Goal: Use online tool/utility: Utilize a website feature to perform a specific function

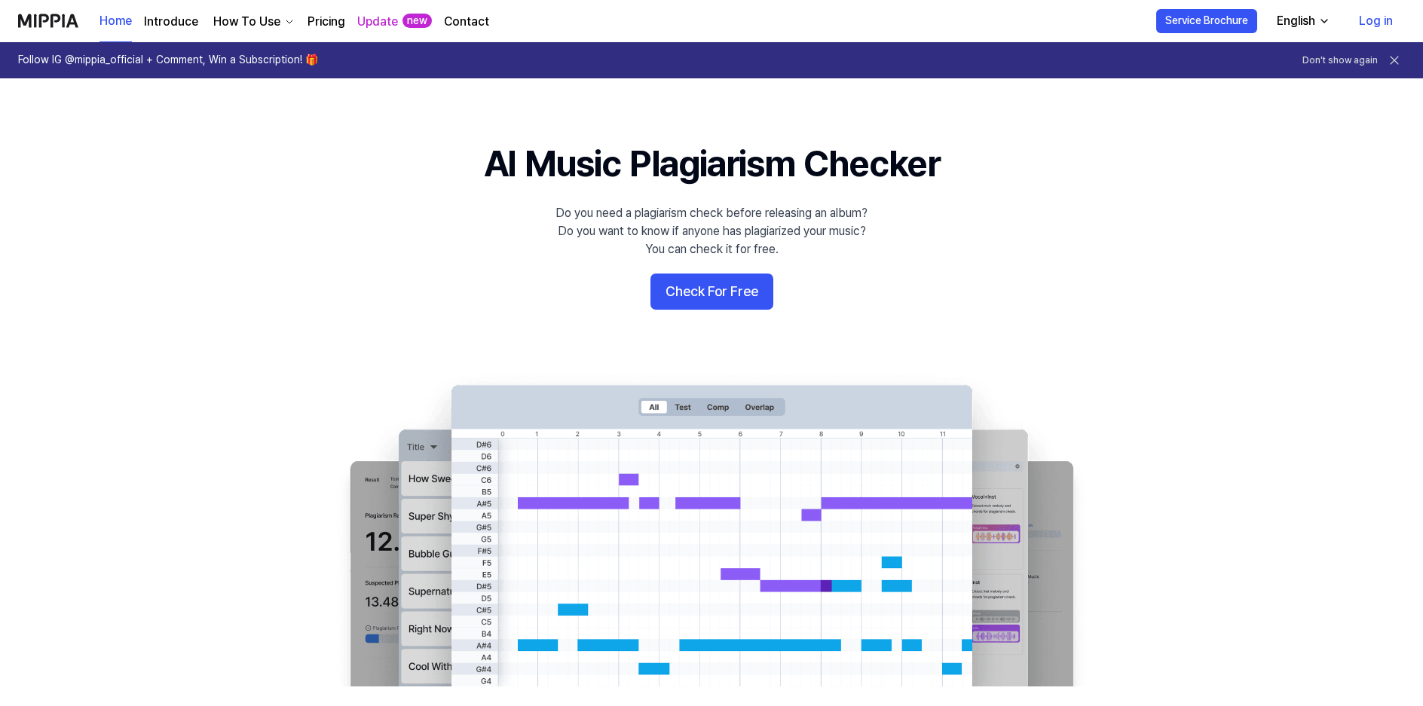
click at [746, 311] on 배너 "AI Music Plagiarism Checker Do you need a plagiarism check before releasing an …" at bounding box center [712, 413] width 1086 height 548
click at [732, 286] on button "Check For Free" at bounding box center [712, 292] width 123 height 36
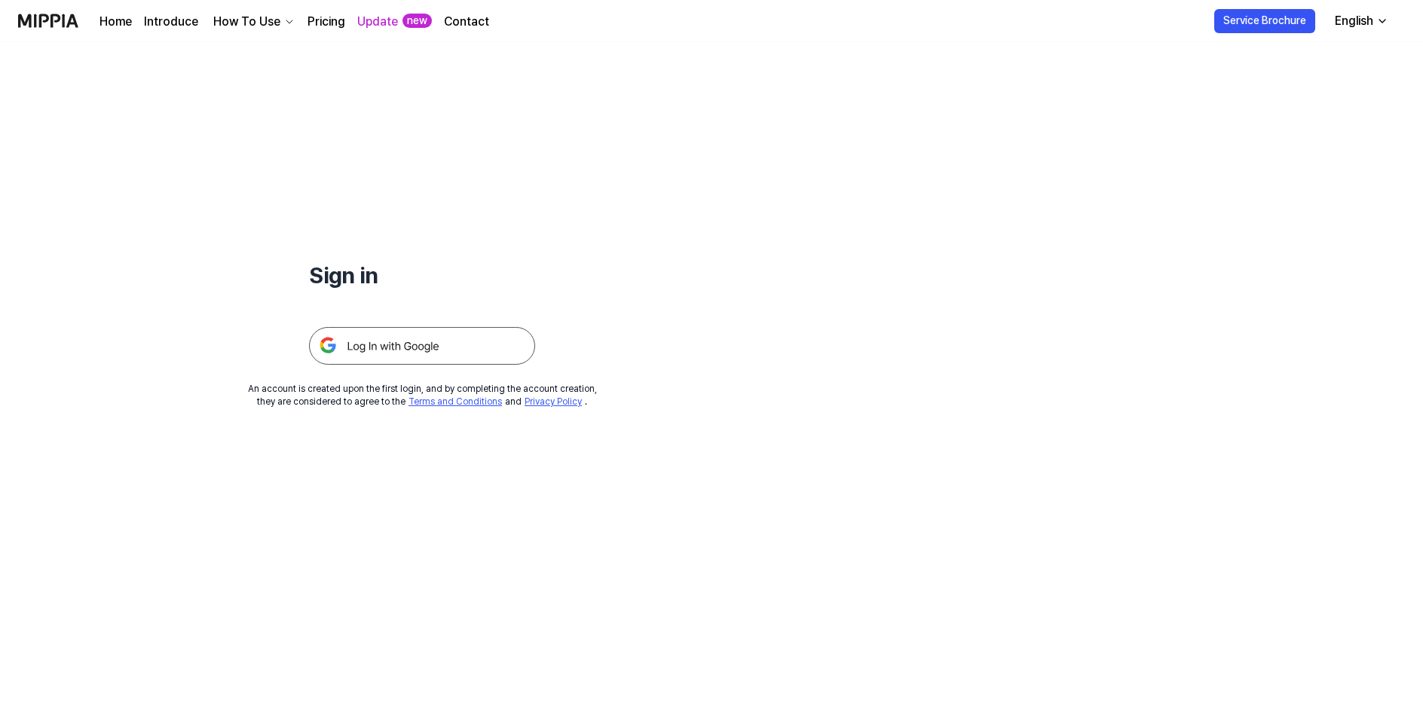
click at [390, 354] on img at bounding box center [422, 346] width 226 height 38
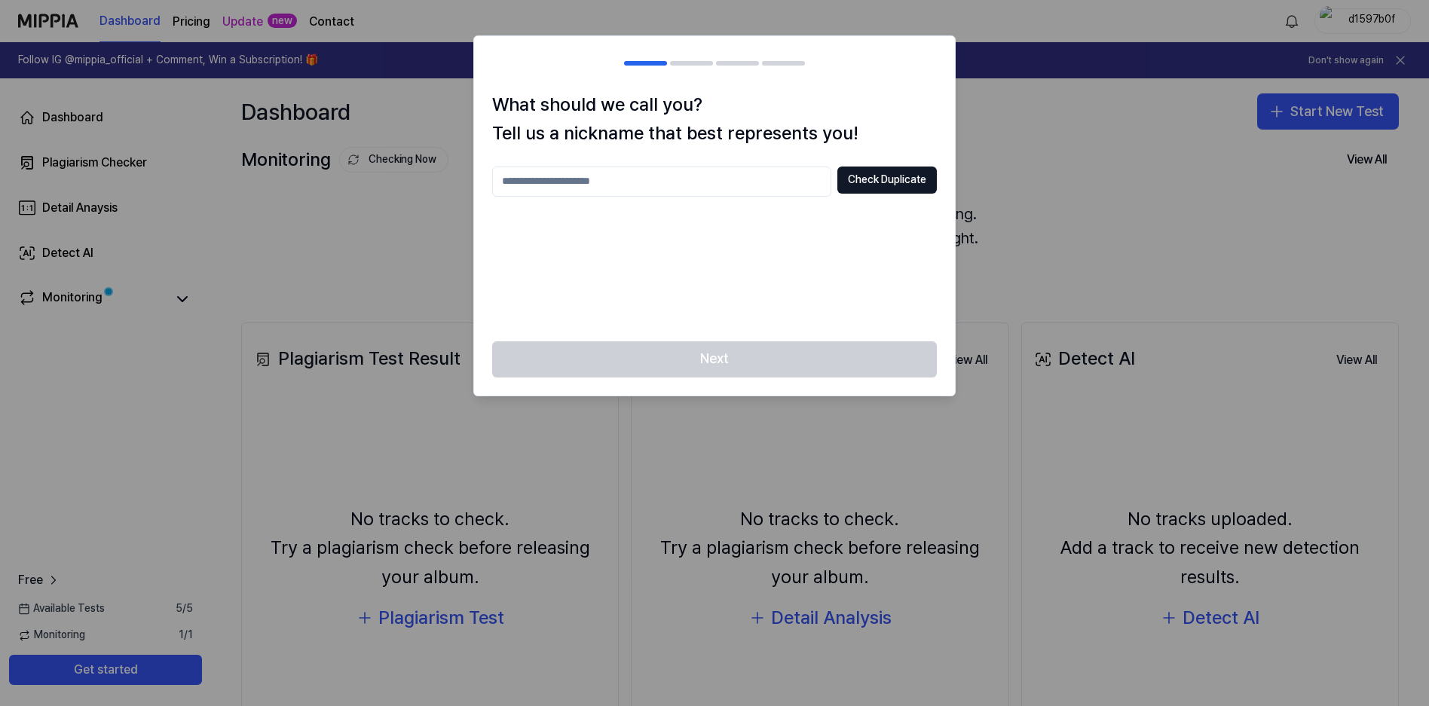
click at [686, 191] on input "text" at bounding box center [661, 182] width 339 height 30
type input "******"
click at [888, 183] on button "Check Duplicate" at bounding box center [888, 180] width 100 height 27
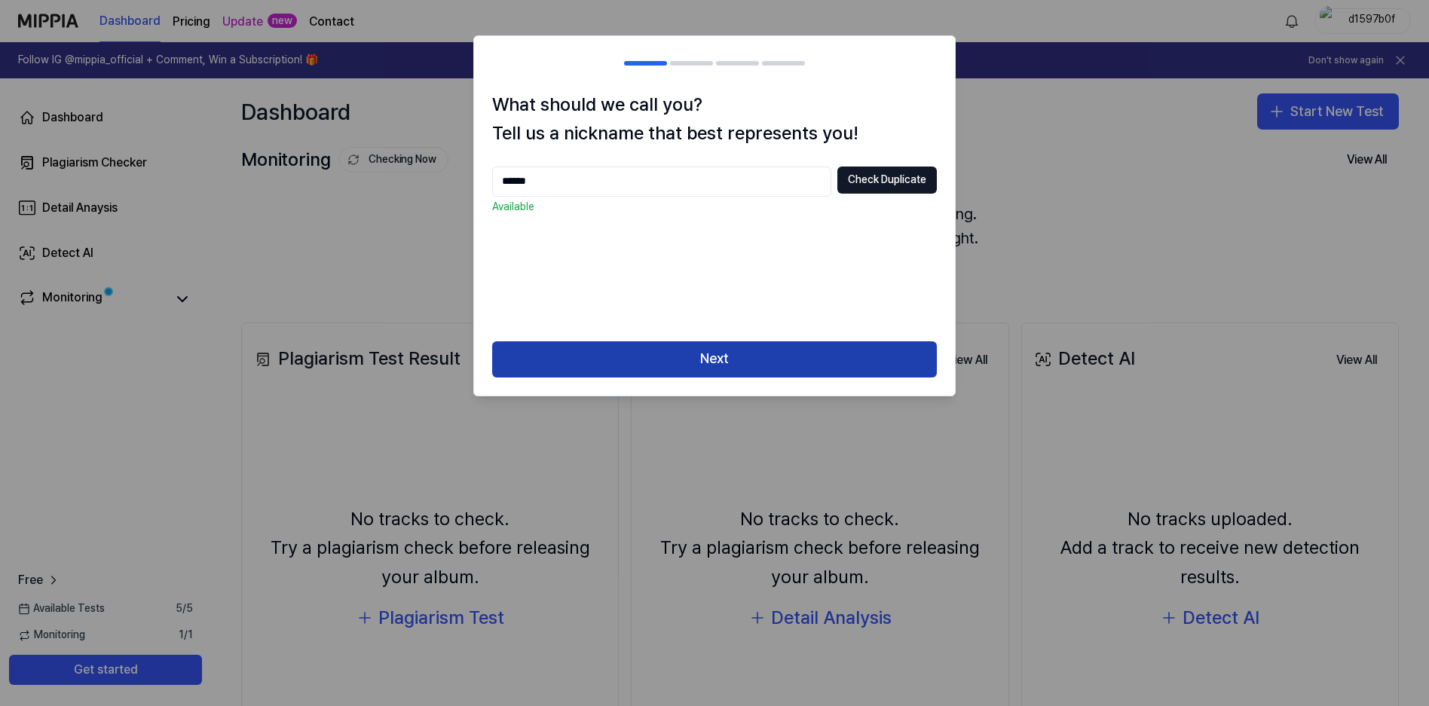
click at [709, 361] on button "Next" at bounding box center [714, 359] width 445 height 36
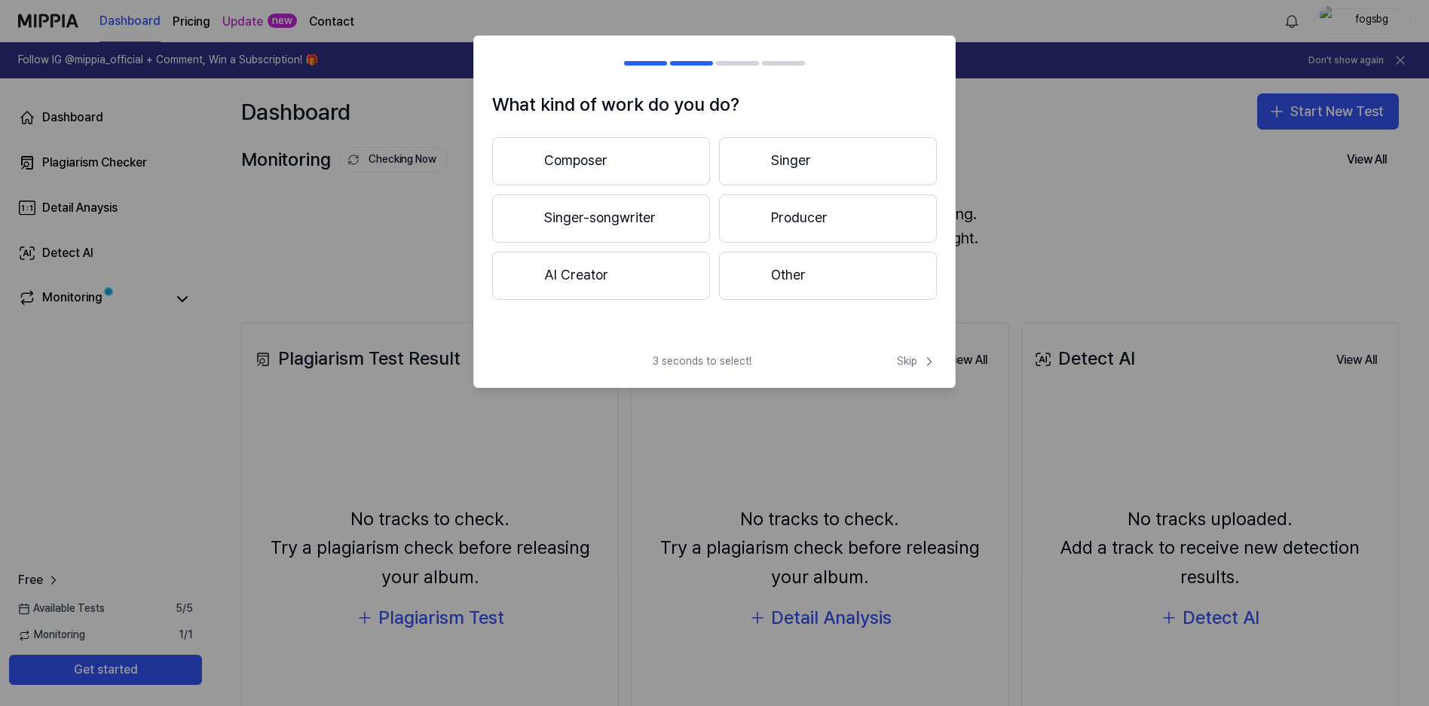
click at [647, 209] on button "Singer-songwriter" at bounding box center [601, 218] width 218 height 48
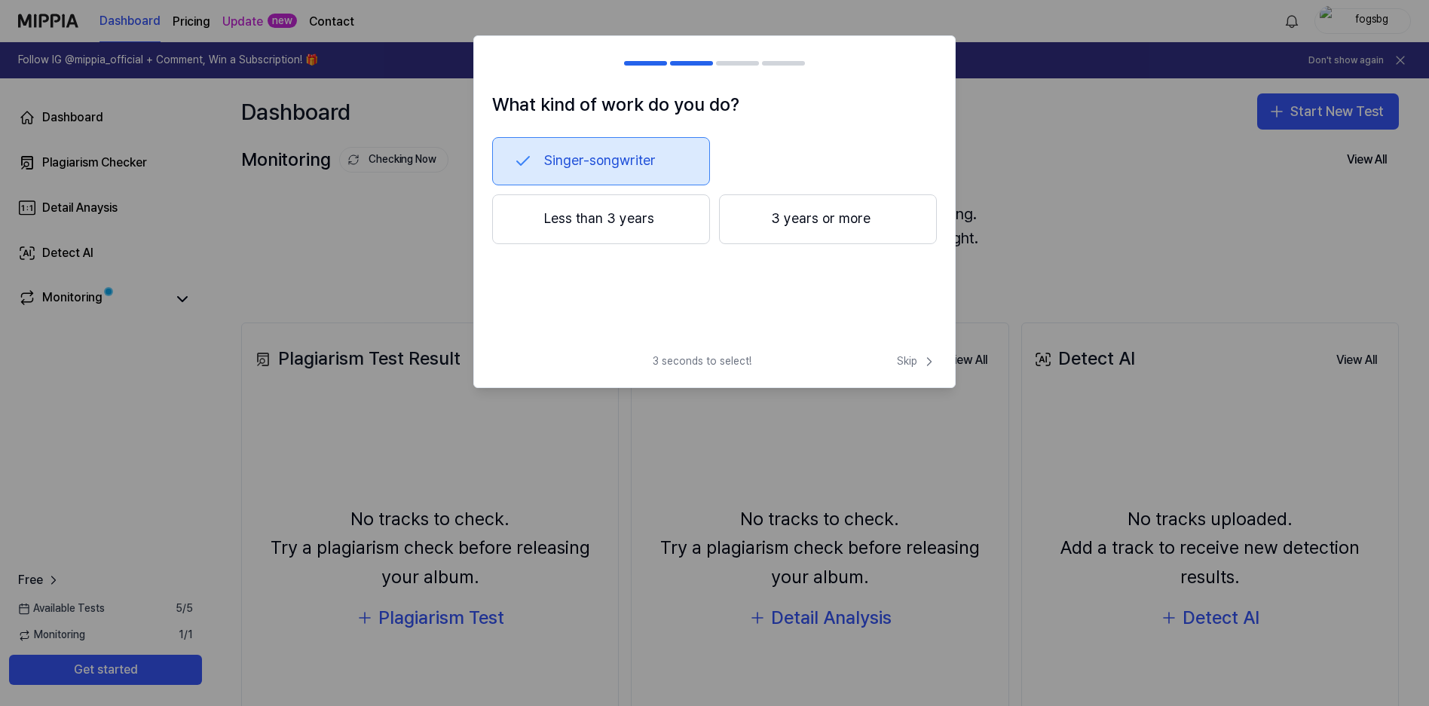
click at [813, 221] on button "3 years or more" at bounding box center [828, 219] width 218 height 50
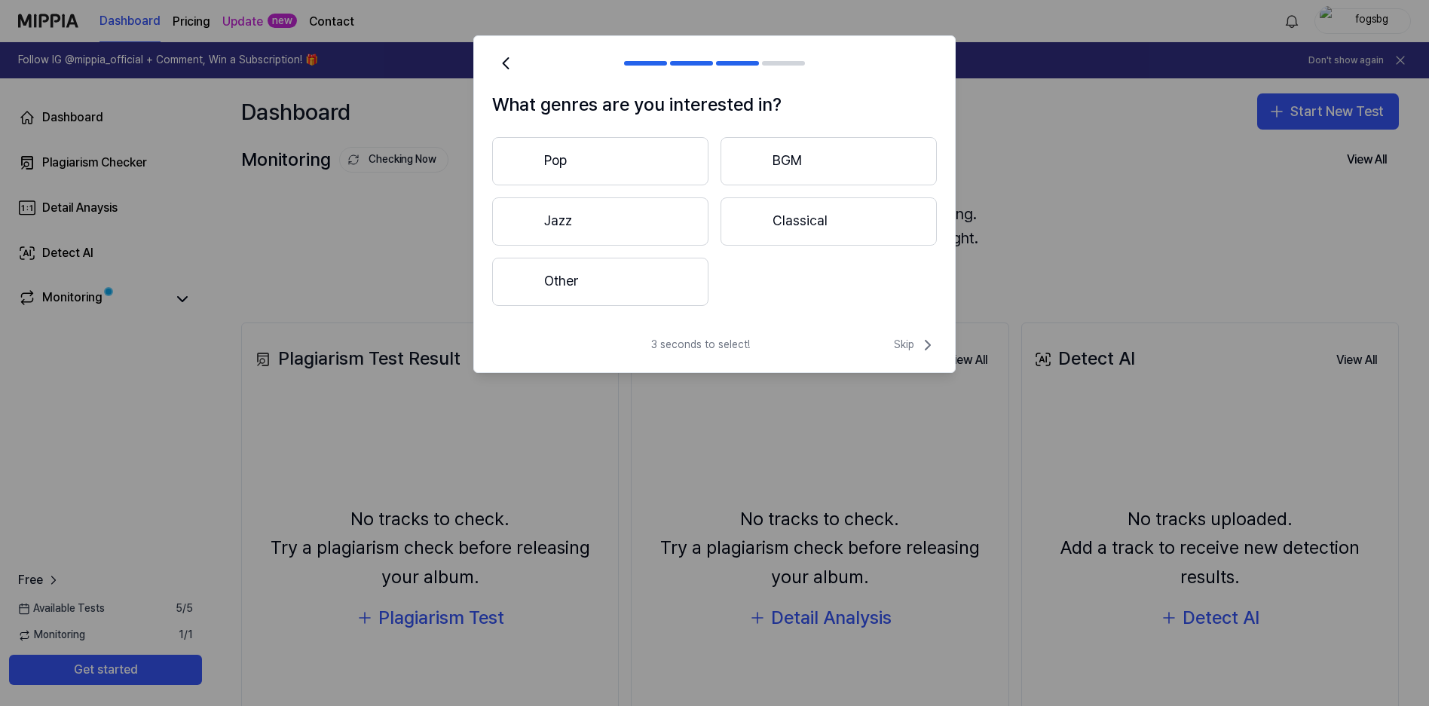
click at [572, 223] on button "Jazz" at bounding box center [600, 222] width 216 height 48
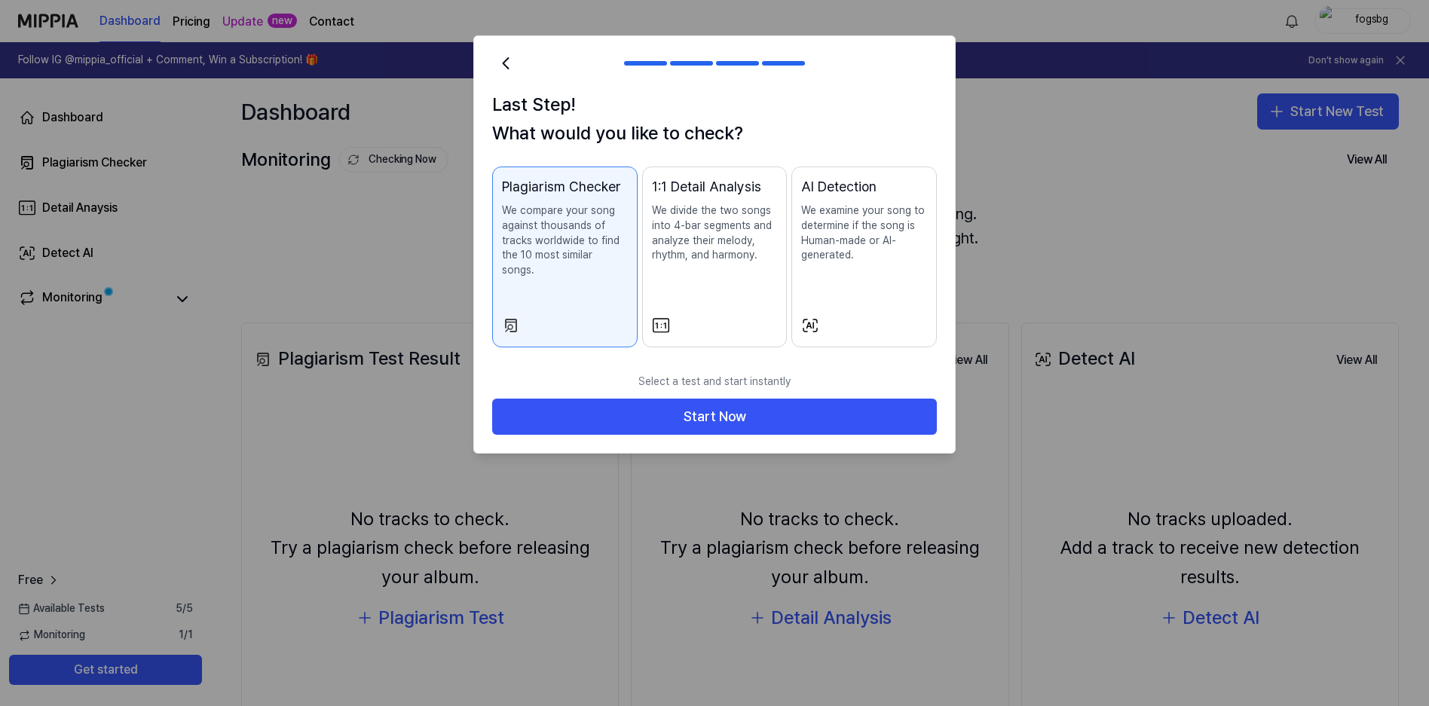
click at [586, 164] on div "Last Step! What would you like to check? Plagiarism Checker We compare your son…" at bounding box center [714, 228] width 481 height 276
click at [510, 63] on icon at bounding box center [505, 63] width 21 height 21
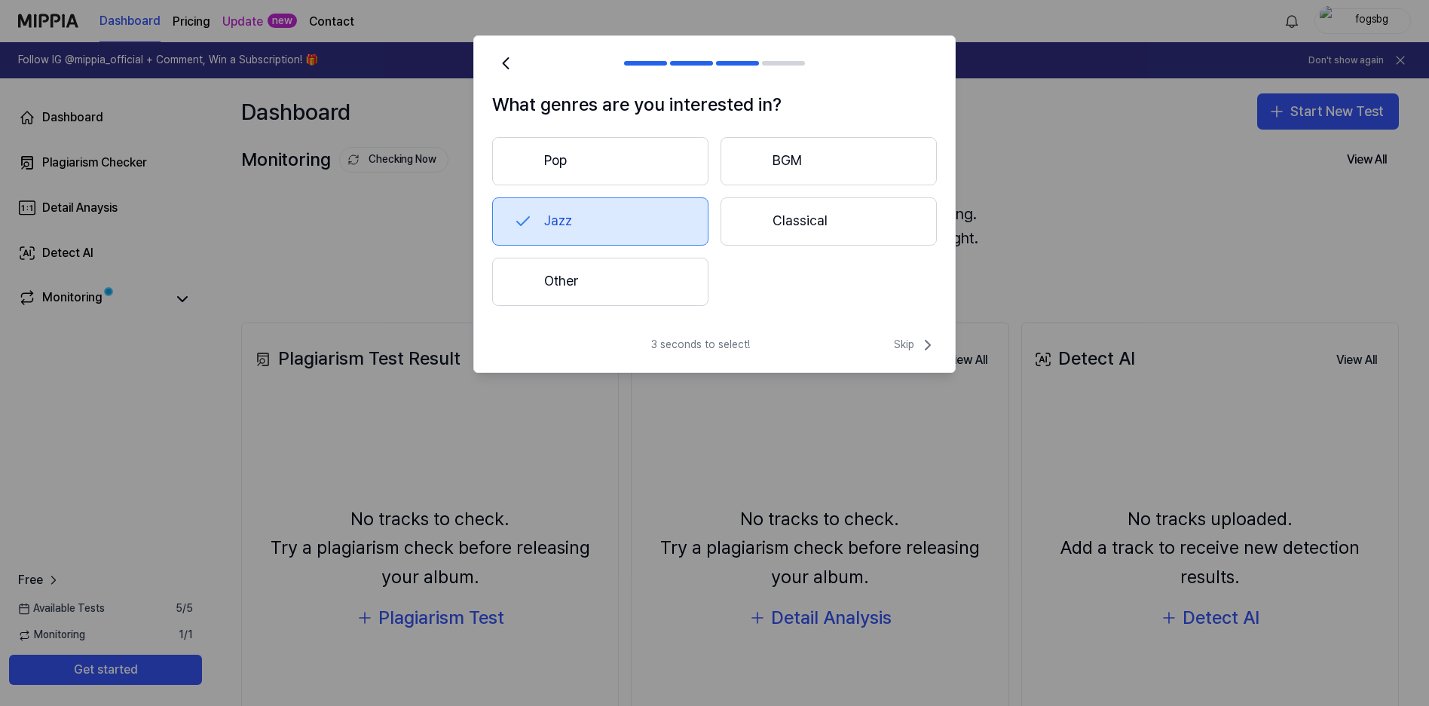
click at [569, 167] on button "Pop" at bounding box center [600, 161] width 216 height 48
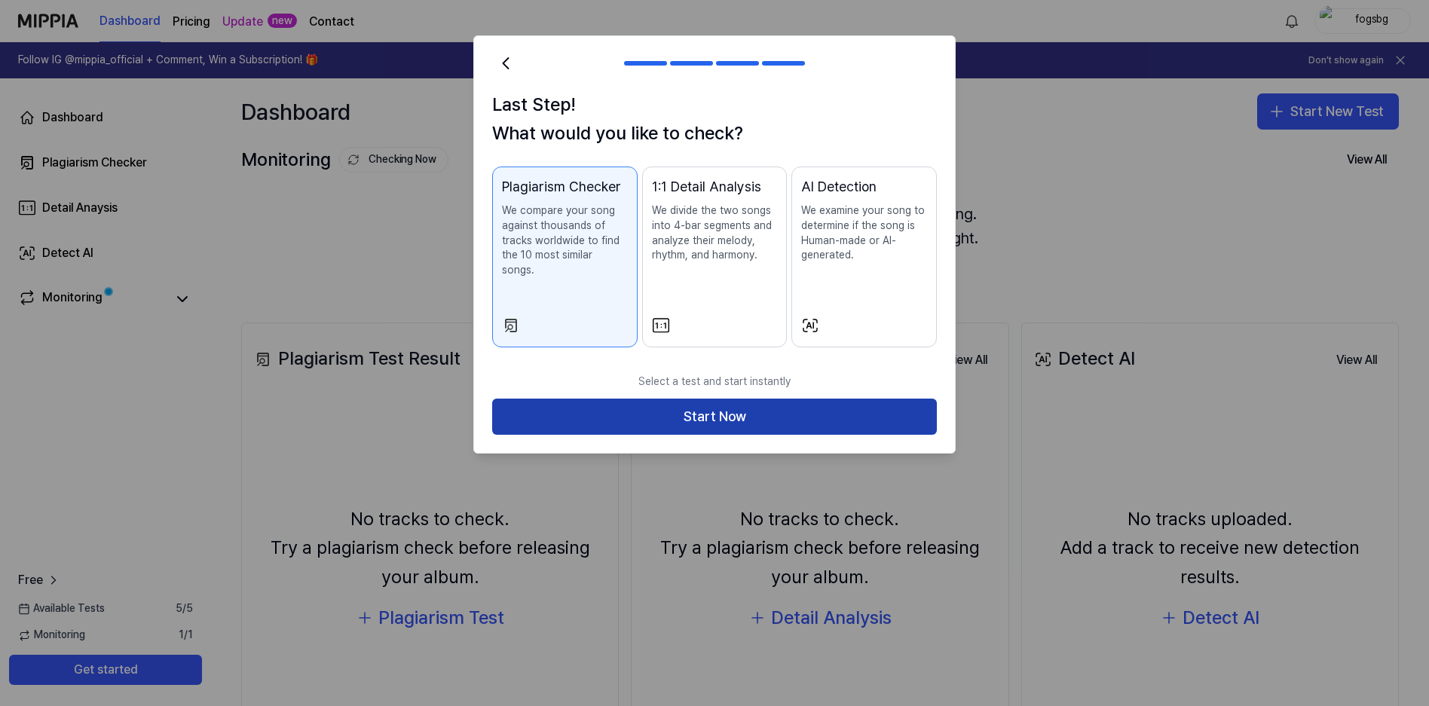
click at [787, 403] on button "Start Now" at bounding box center [714, 417] width 445 height 36
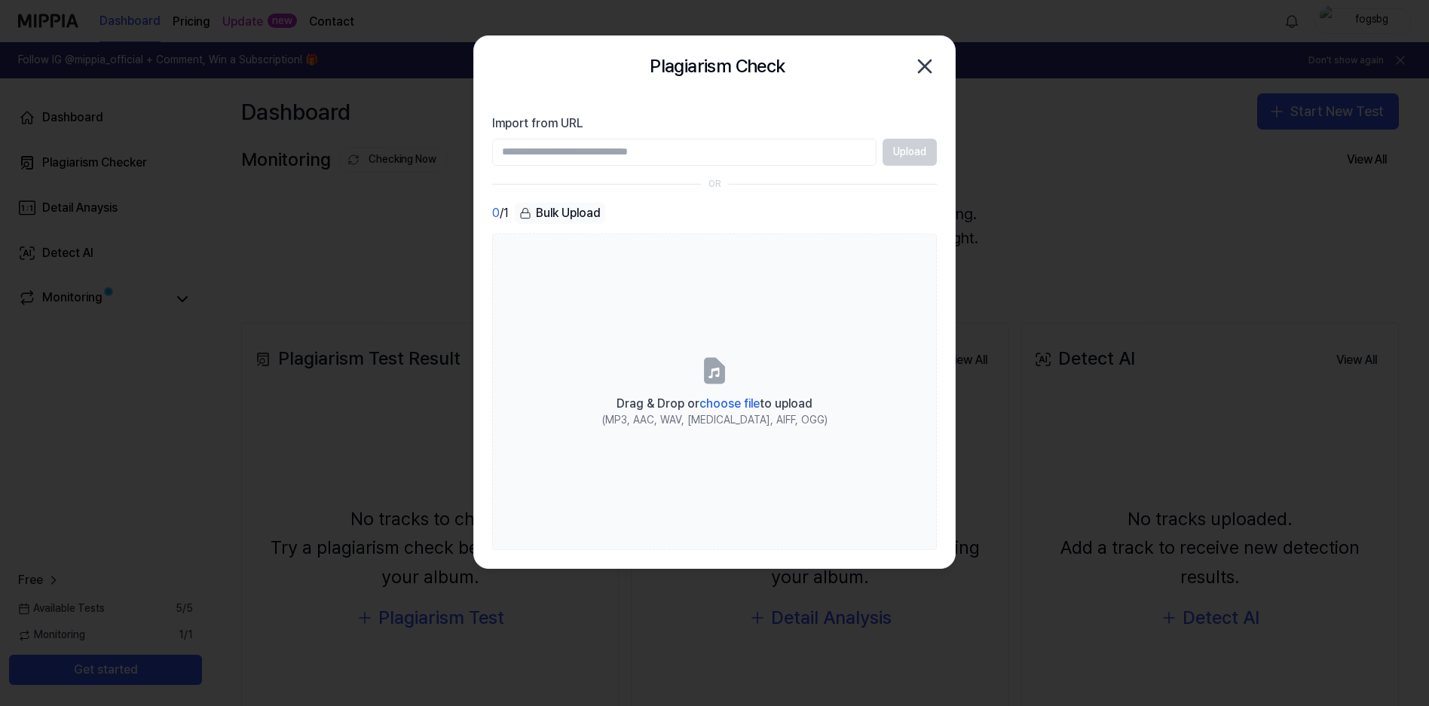
click at [695, 154] on input "Import from URL" at bounding box center [684, 152] width 384 height 27
click at [933, 66] on icon "button" at bounding box center [925, 66] width 24 height 24
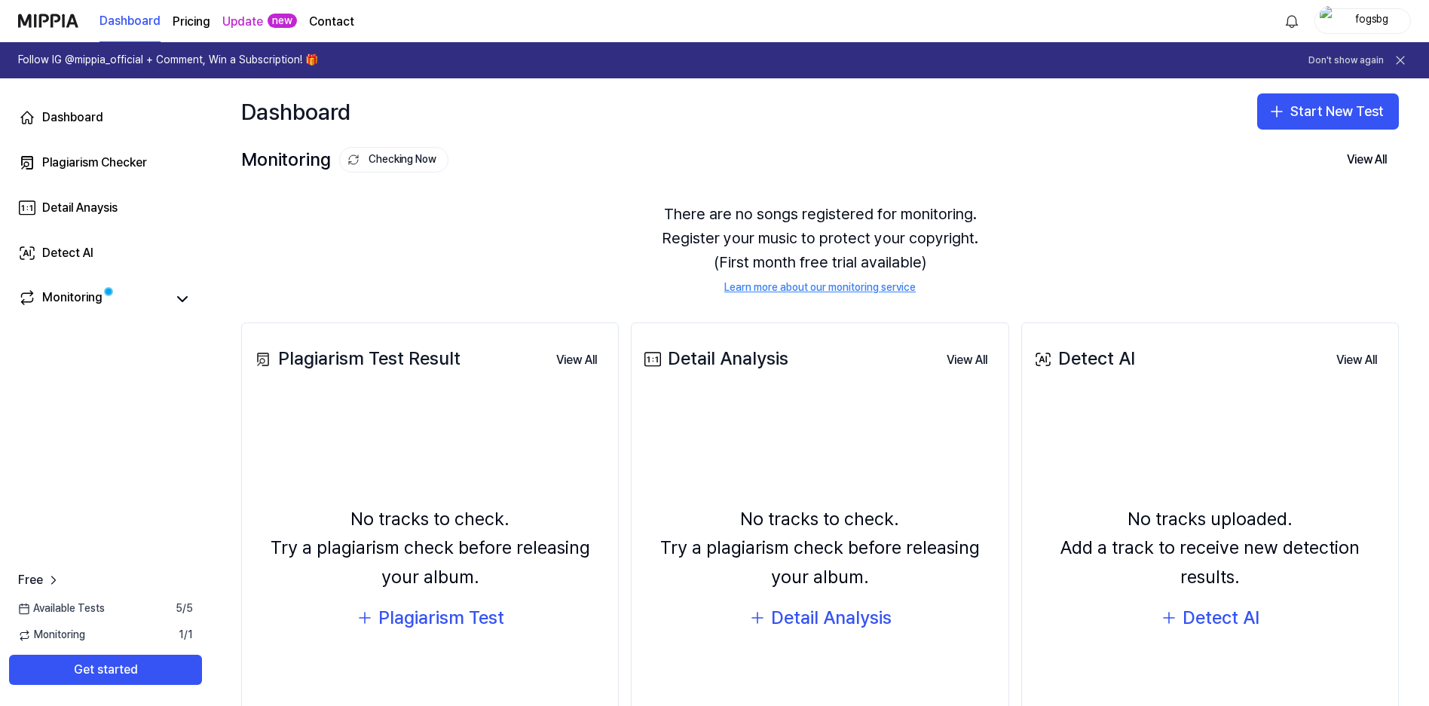
scroll to position [118, 0]
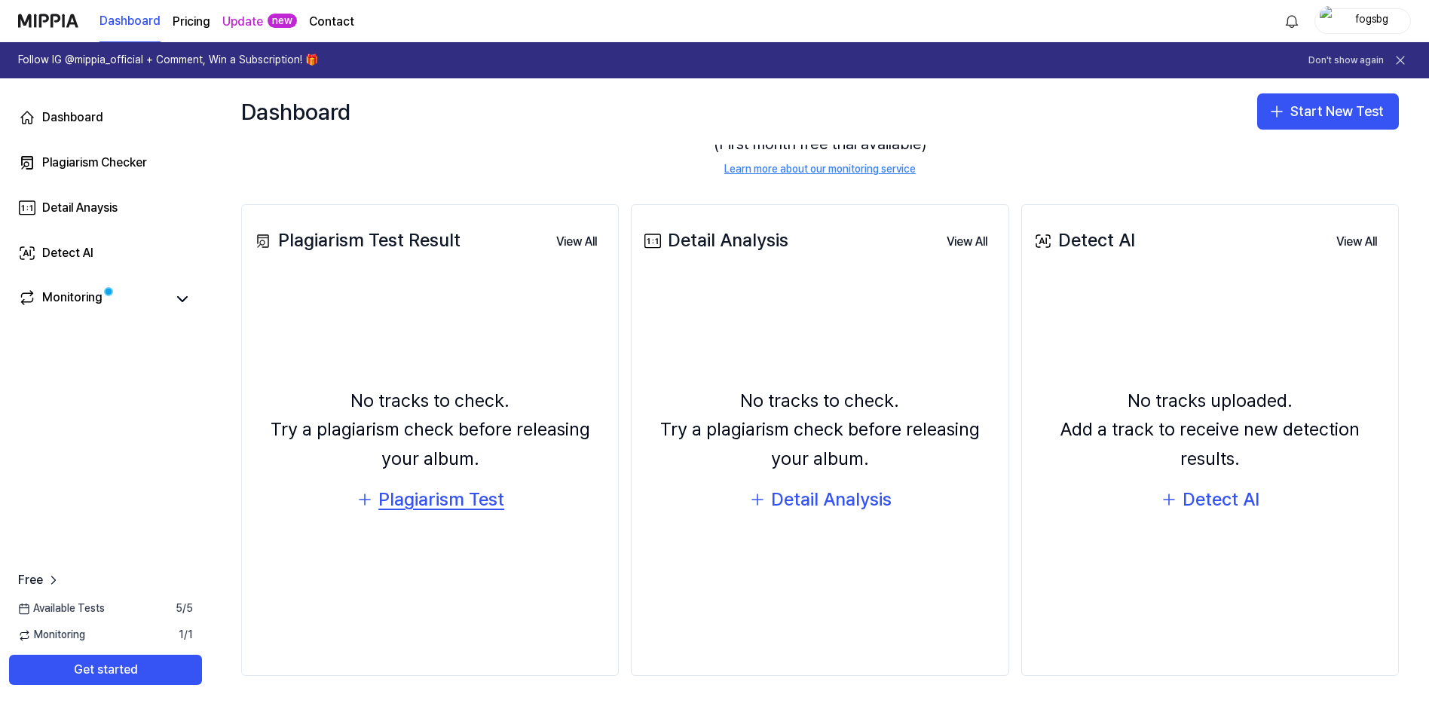
click at [443, 503] on div "Plagiarism Test" at bounding box center [441, 499] width 126 height 29
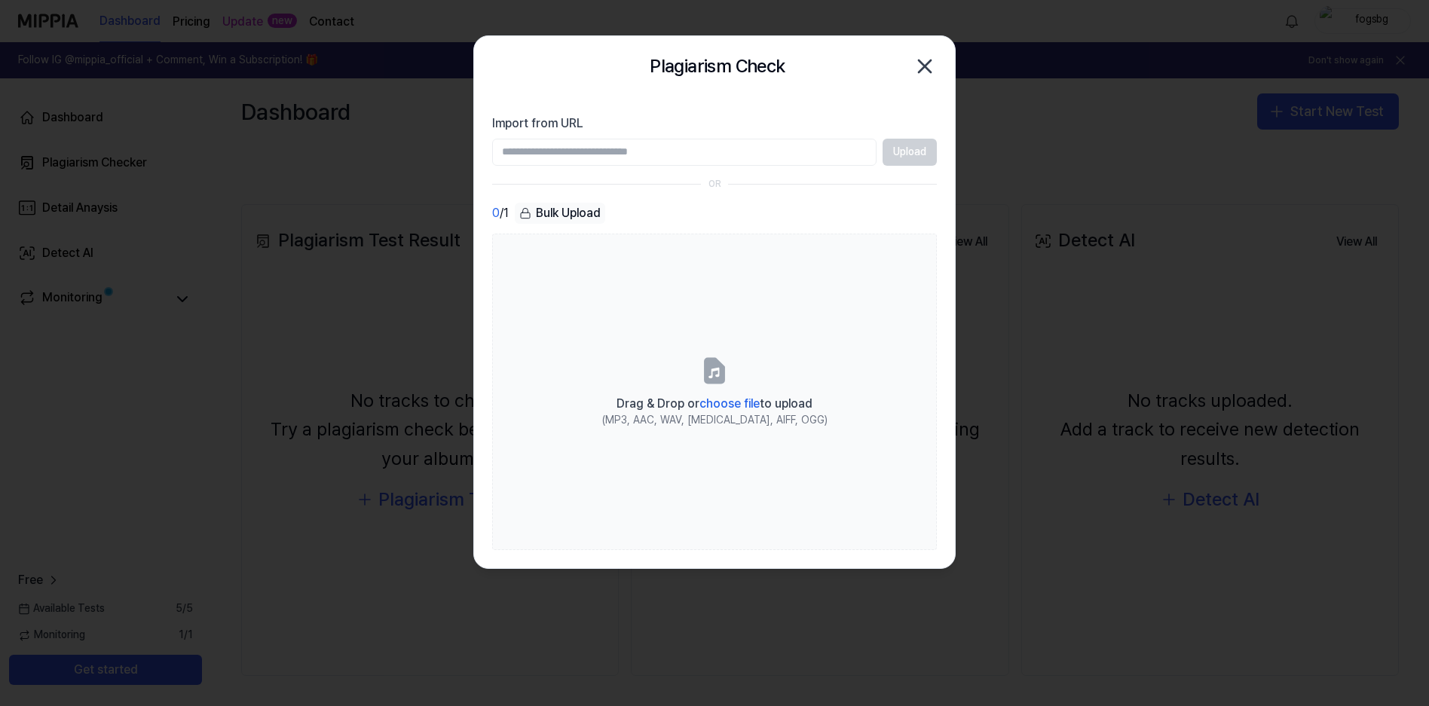
click at [926, 68] on icon "button" at bounding box center [925, 66] width 12 height 12
